Goal: Task Accomplishment & Management: Complete application form

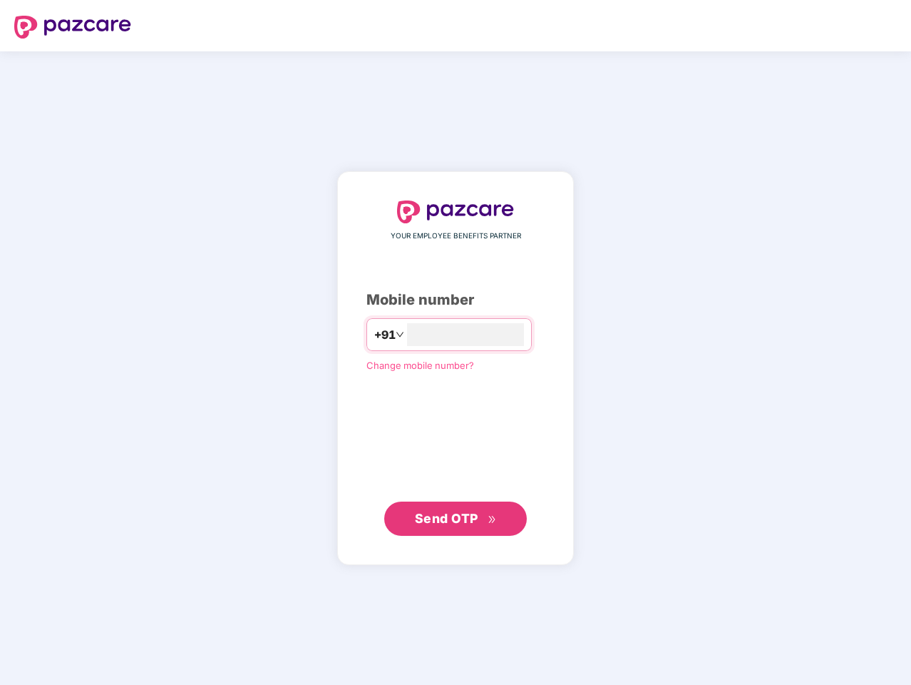
click at [456, 342] on input "number" at bounding box center [465, 334] width 117 height 23
click at [73, 27] on img at bounding box center [72, 27] width 117 height 23
click at [374, 334] on span "+91" at bounding box center [384, 335] width 21 height 18
click at [456, 518] on span "Send OTP" at bounding box center [446, 517] width 63 height 15
